Goal: Information Seeking & Learning: Learn about a topic

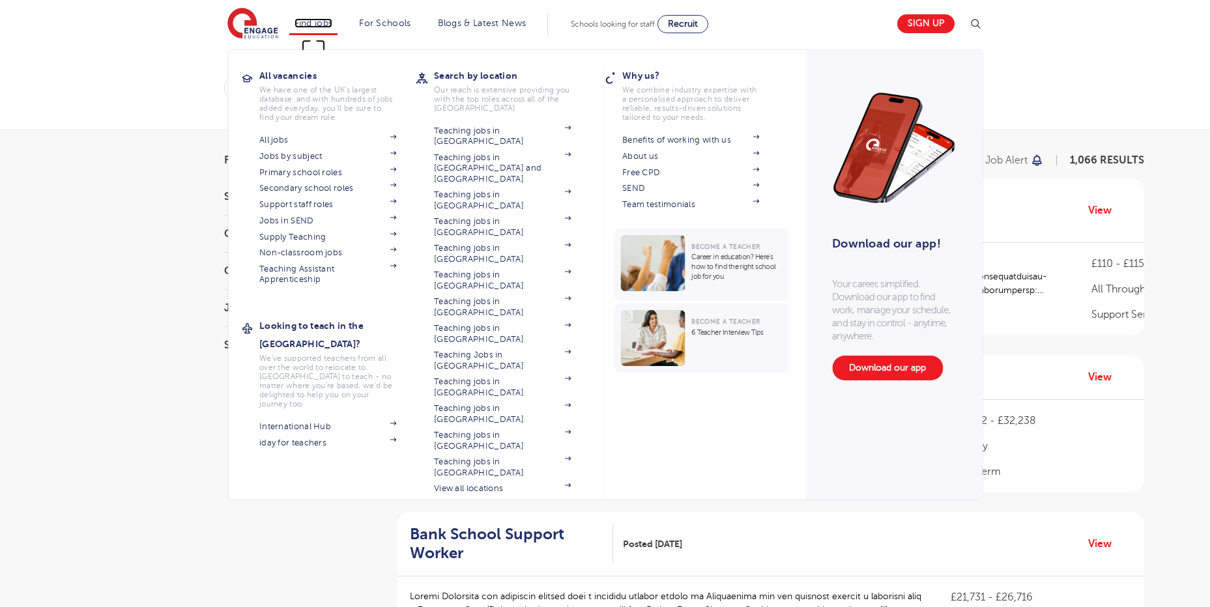
click at [333, 20] on link "Find jobs" at bounding box center [314, 23] width 38 height 10
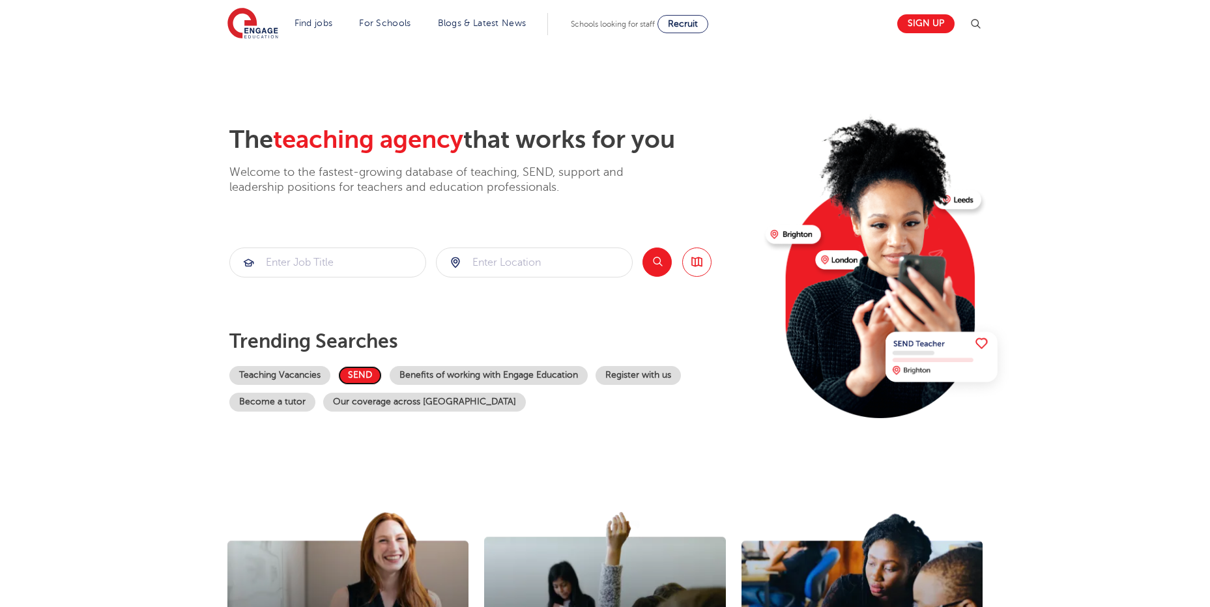
click at [372, 375] on link "SEND" at bounding box center [360, 375] width 44 height 19
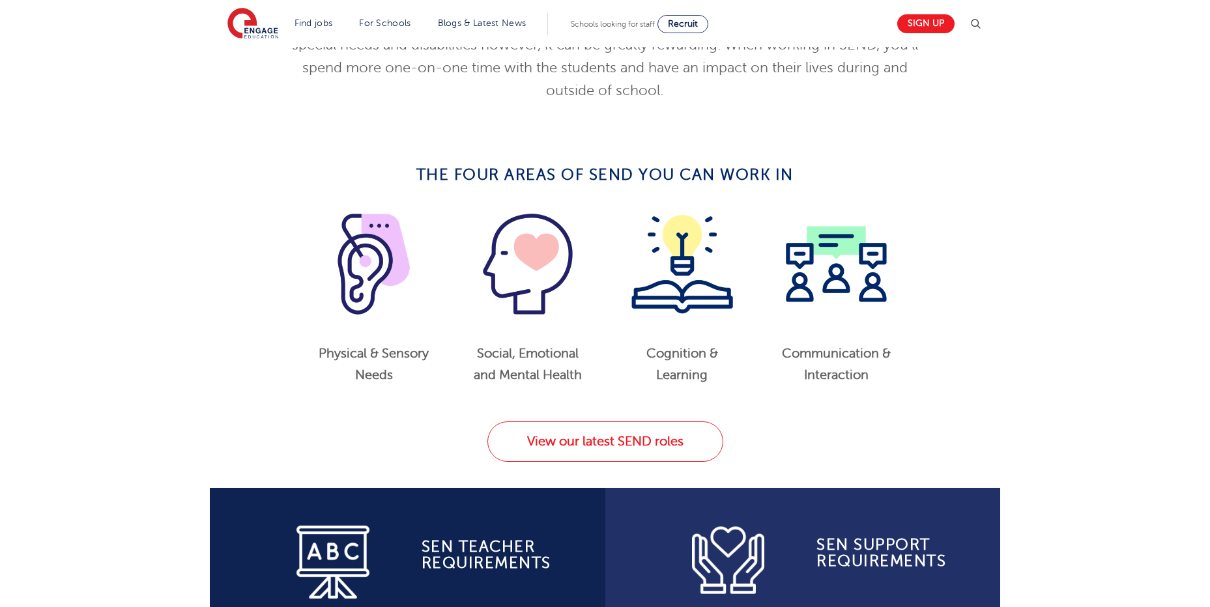
scroll to position [652, 0]
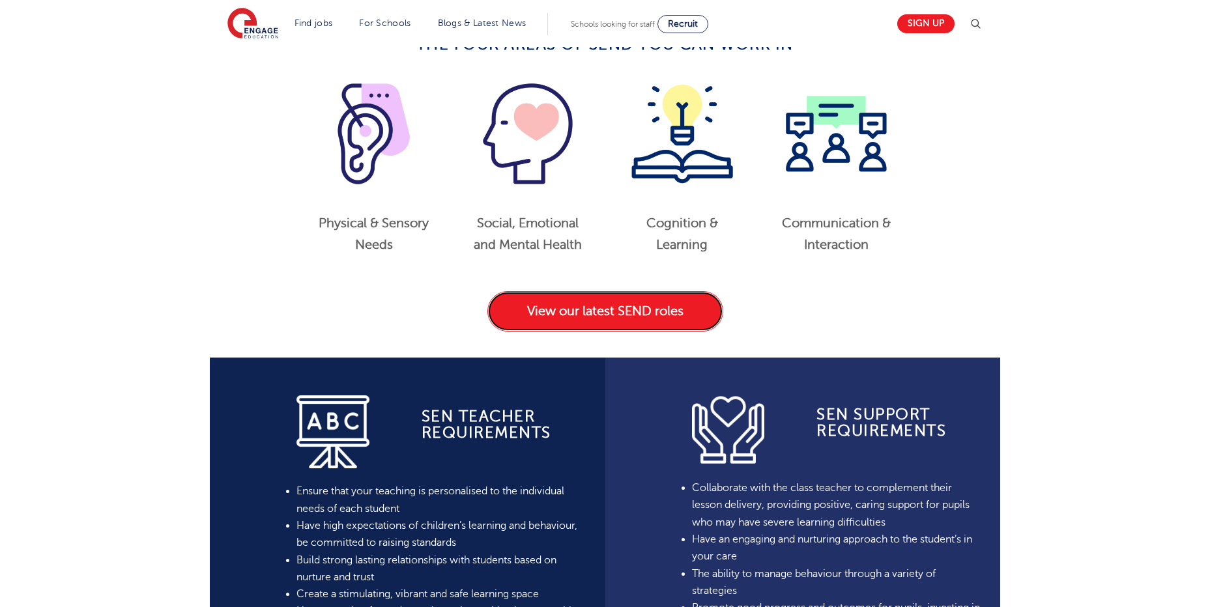
click at [647, 306] on link "View our latest SEND roles" at bounding box center [605, 311] width 236 height 40
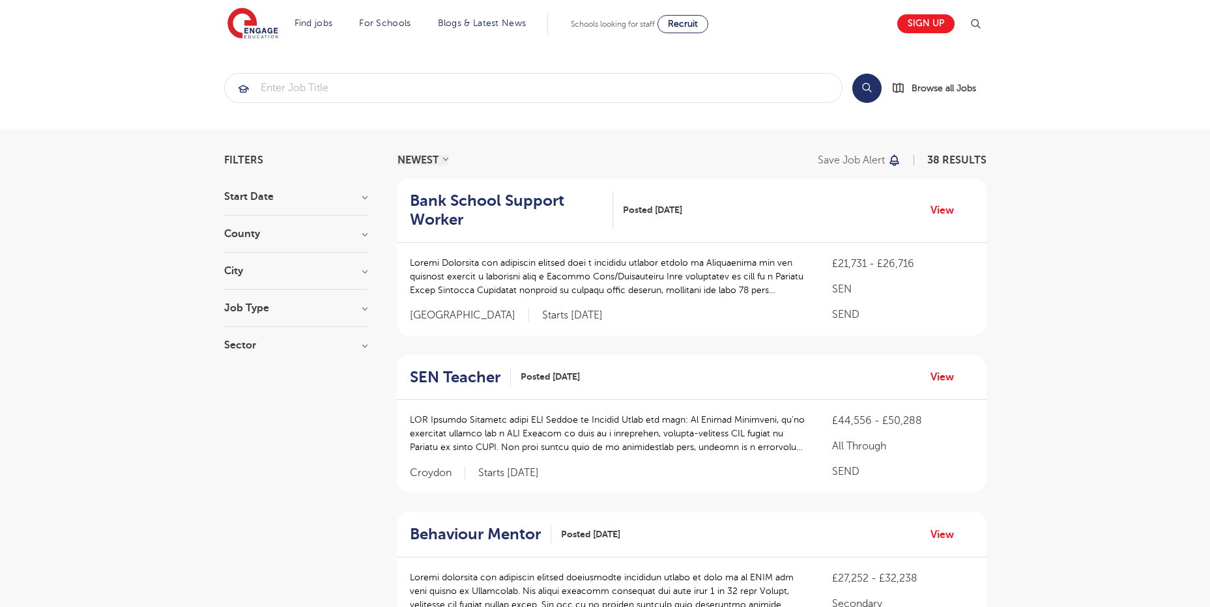
click at [357, 270] on h3 "City" at bounding box center [295, 271] width 143 height 10
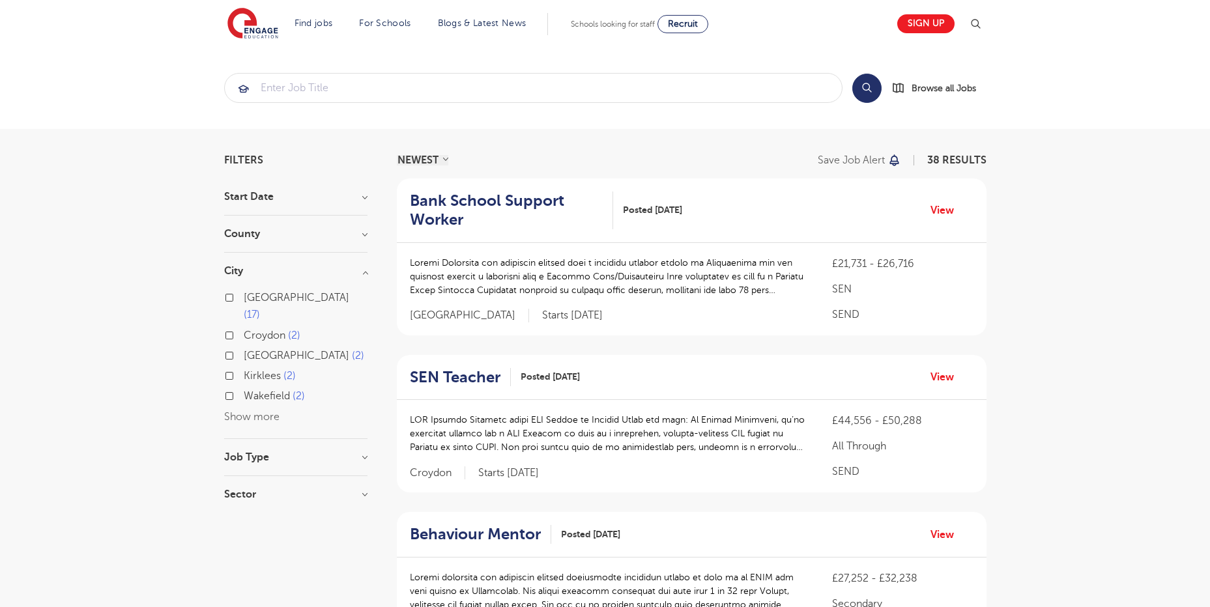
click at [252, 411] on button "Show more" at bounding box center [251, 417] width 55 height 12
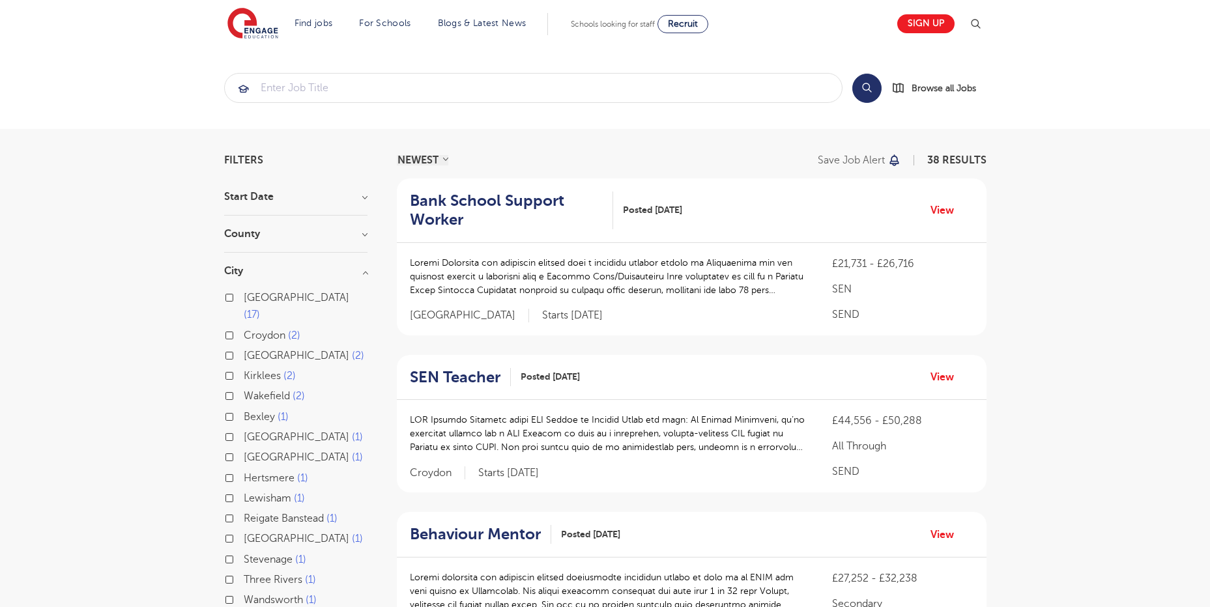
scroll to position [130, 0]
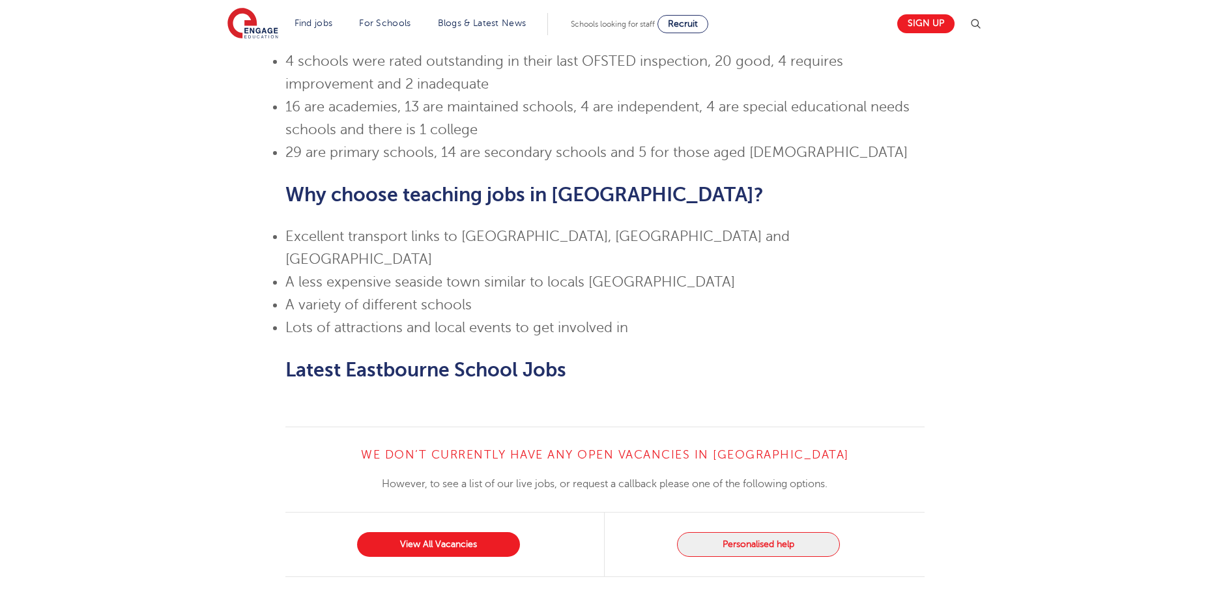
scroll to position [1108, 0]
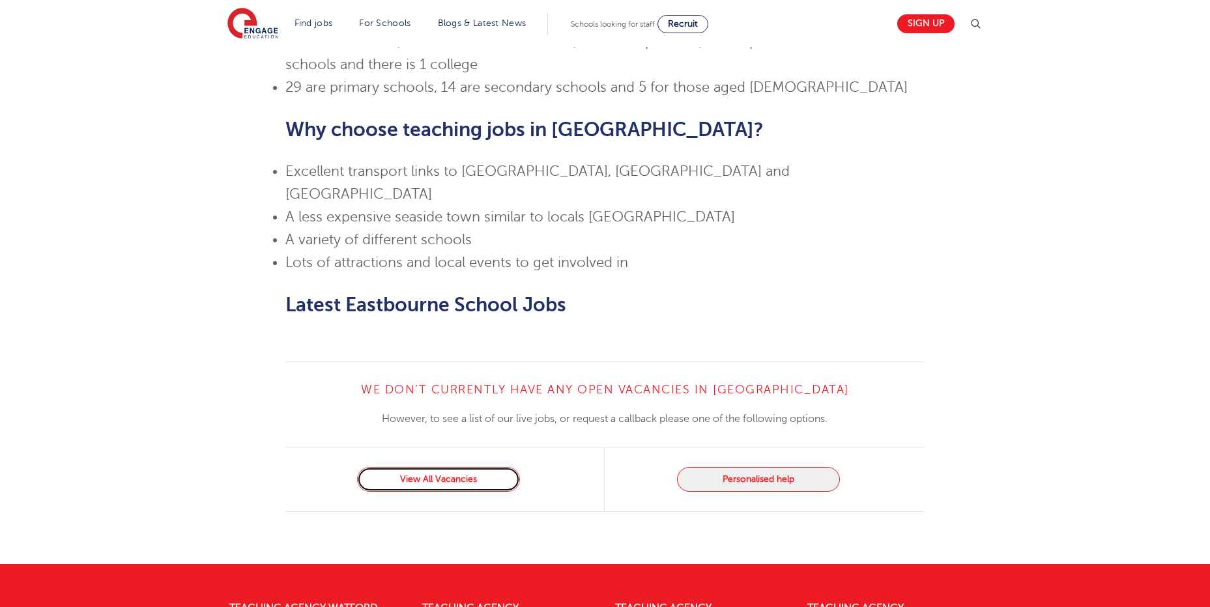
click at [474, 467] on link "View All Vacancies" at bounding box center [438, 479] width 163 height 25
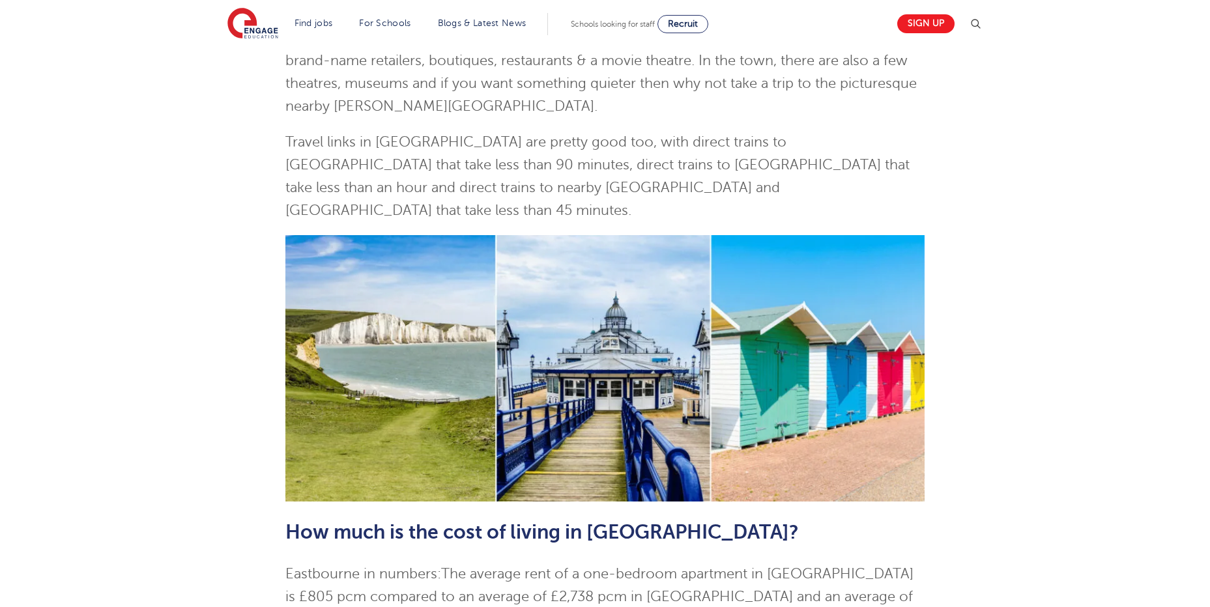
scroll to position [277, 0]
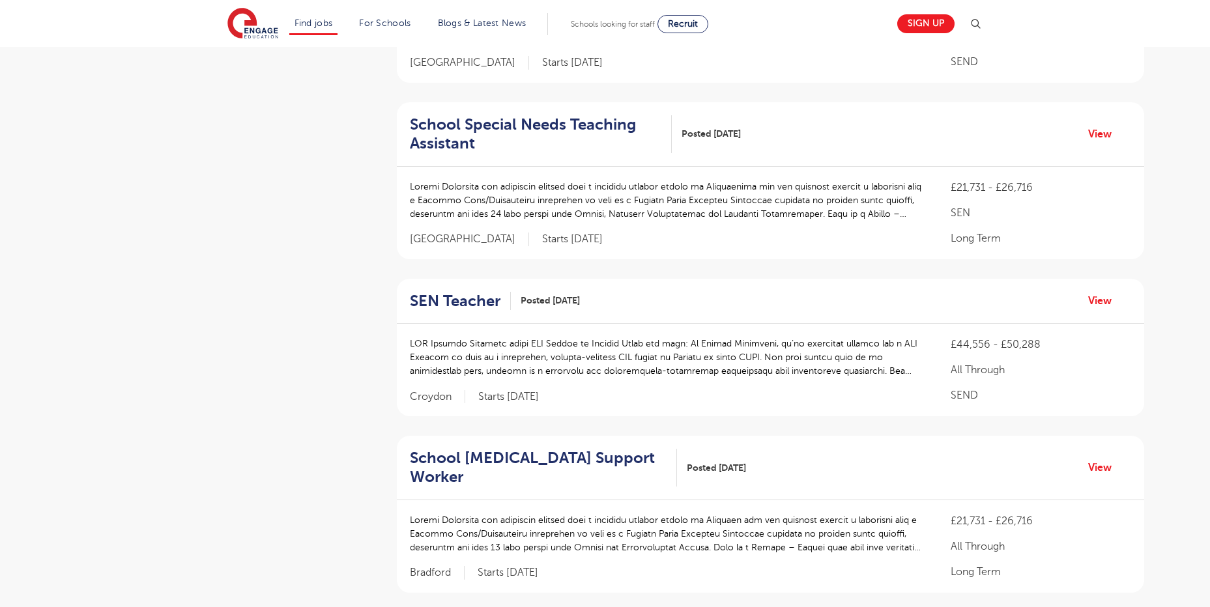
scroll to position [652, 0]
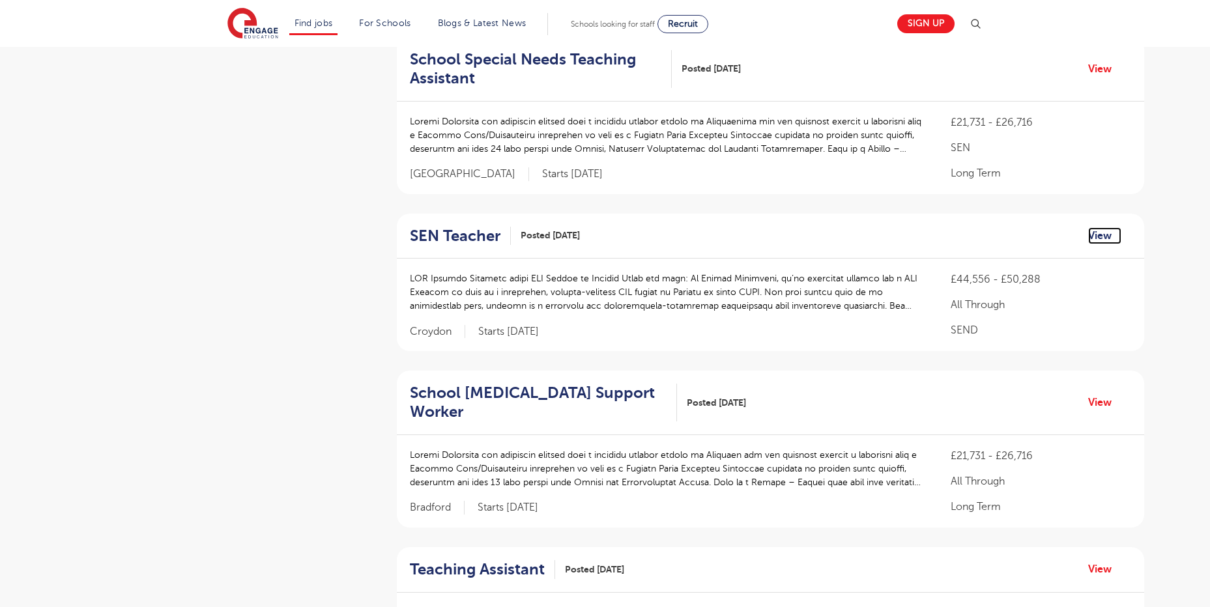
click at [1100, 235] on link "View" at bounding box center [1104, 235] width 33 height 17
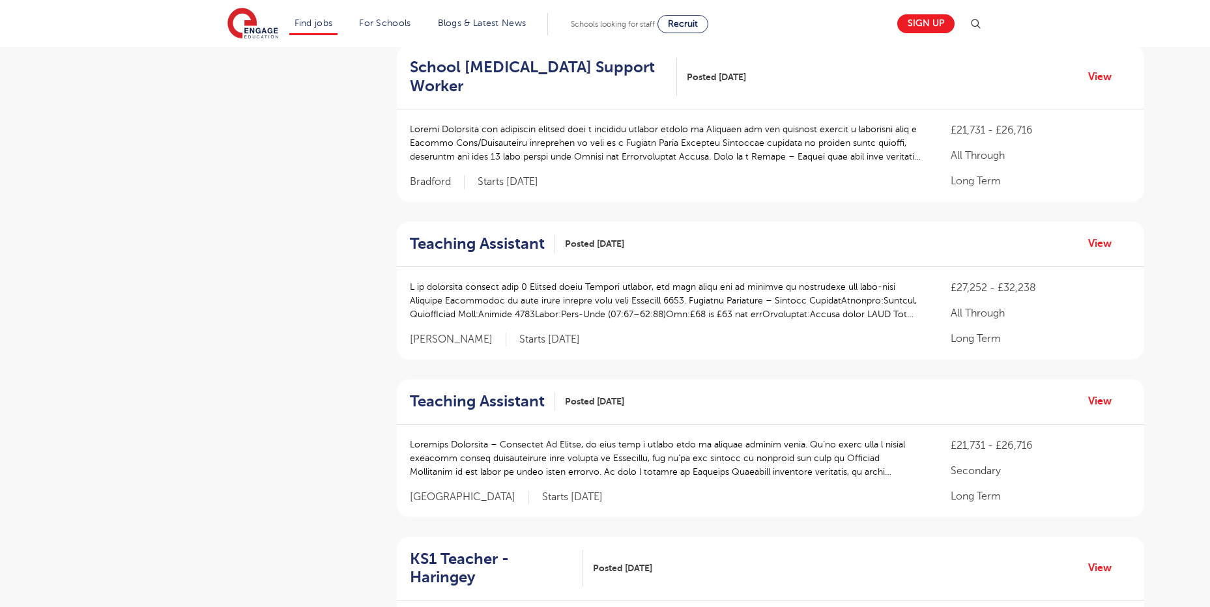
scroll to position [586, 0]
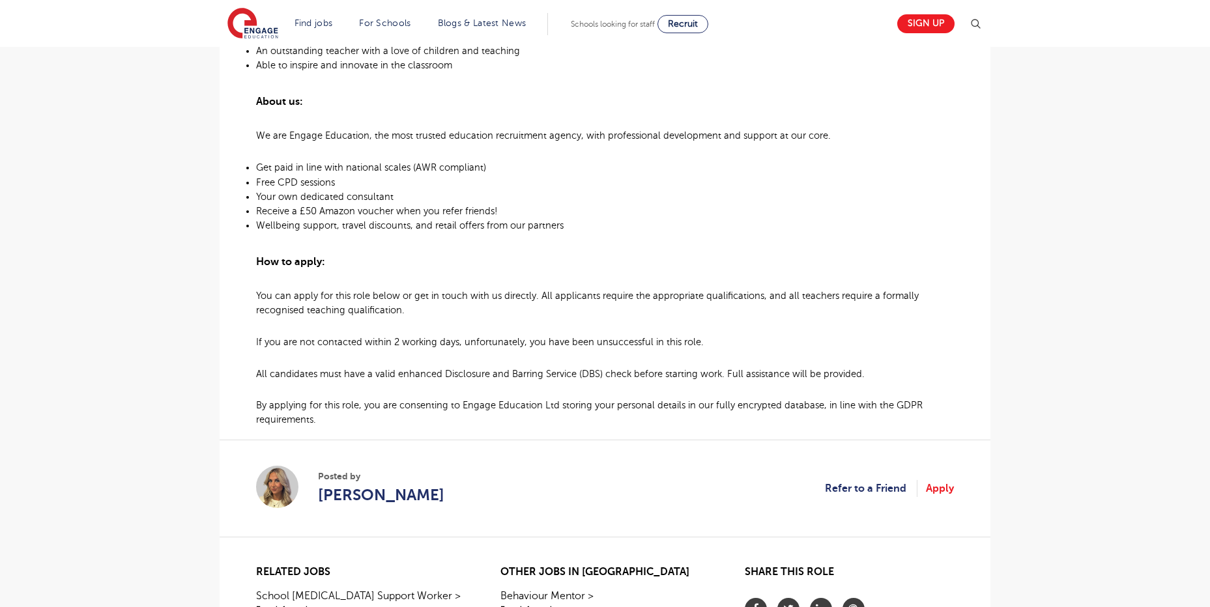
scroll to position [521, 0]
